Goal: Information Seeking & Learning: Learn about a topic

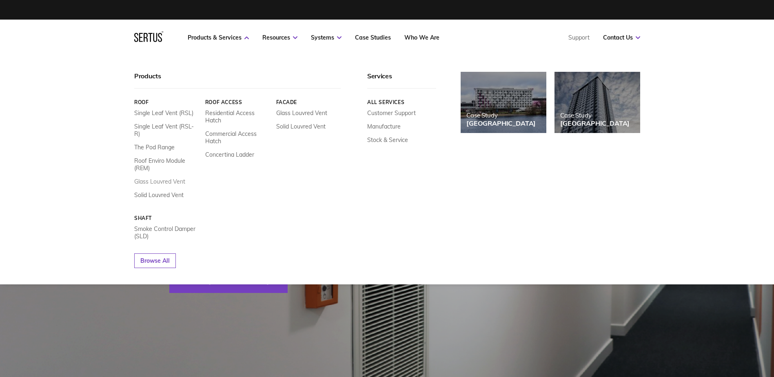
click at [163, 178] on link "Glass Louvred Vent" at bounding box center [159, 181] width 51 height 7
click at [163, 111] on link "Single Leaf Vent (RSL)" at bounding box center [163, 112] width 59 height 7
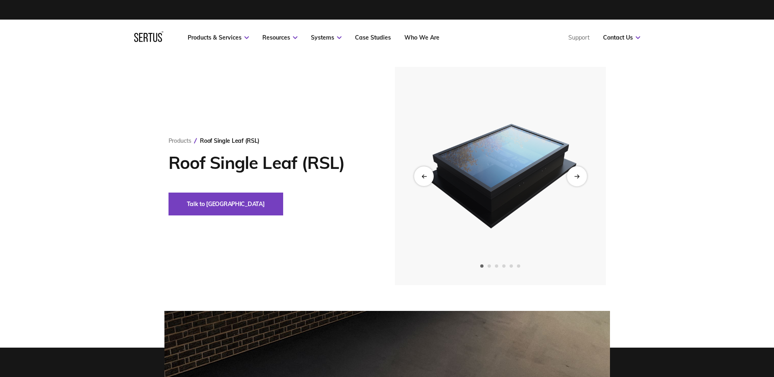
click at [573, 174] on div "Next slide" at bounding box center [576, 176] width 20 height 20
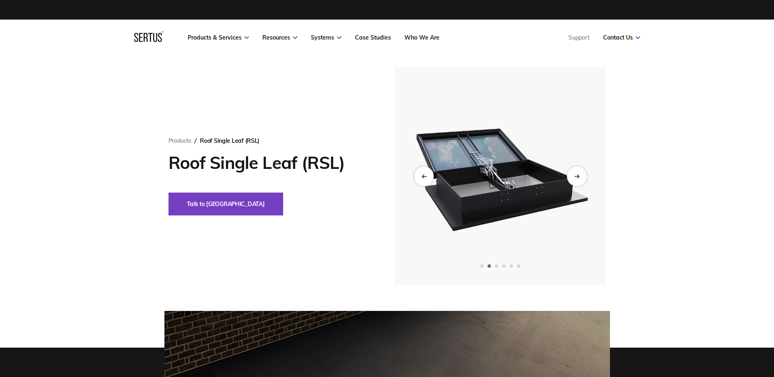
click at [575, 174] on icon "Next slide" at bounding box center [576, 176] width 5 height 4
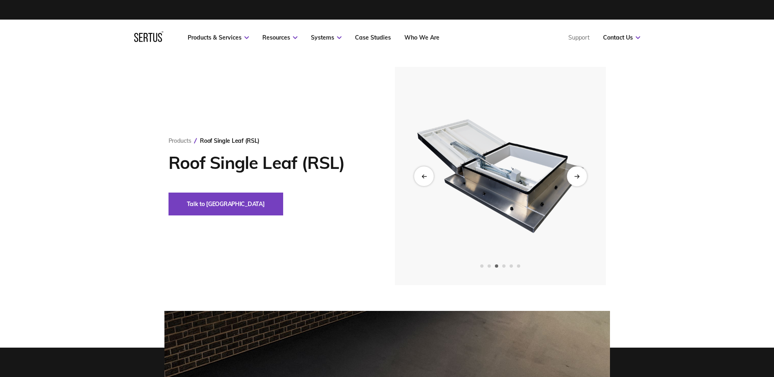
click at [575, 174] on icon "Next slide" at bounding box center [576, 176] width 5 height 4
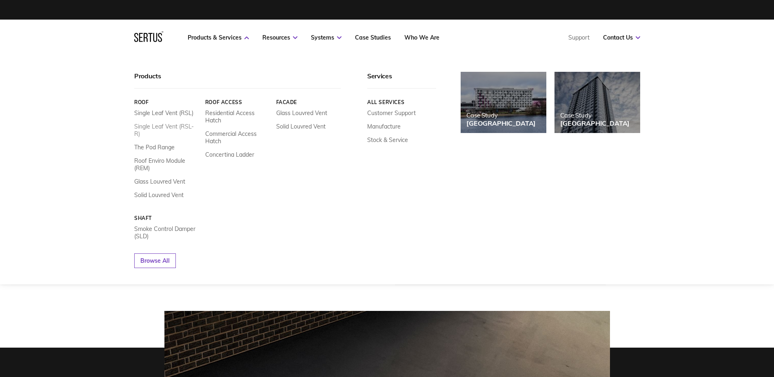
click at [181, 125] on link "Single Leaf Vent (RSL-R)" at bounding box center [166, 130] width 65 height 15
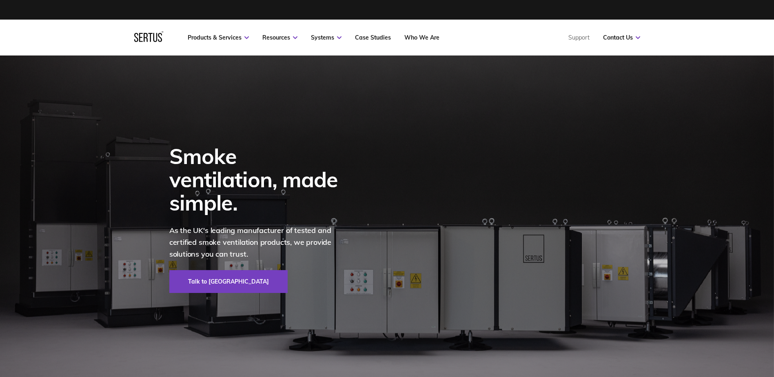
click at [83, 44] on div "Products & Services Resources Systems Case Studies Who We Are Support Contact U…" at bounding box center [387, 38] width 774 height 36
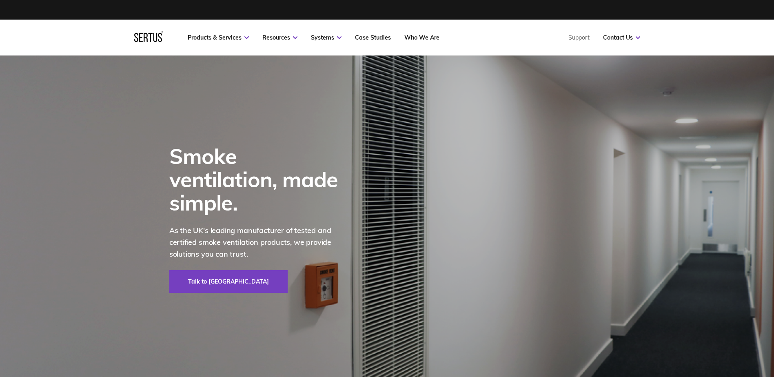
click at [704, 34] on div "Products & Services Resources Systems Case Studies Who We Are Support Contact U…" at bounding box center [387, 38] width 774 height 36
